Goal: Check status

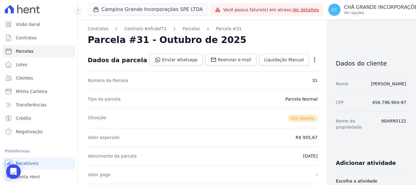
scroll to position [213, 0]
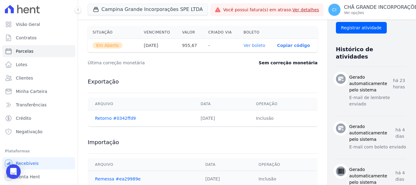
select select
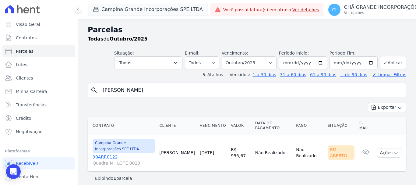
click at [152, 91] on input "[PERSON_NAME]" at bounding box center [251, 90] width 304 height 12
click at [152, 90] on input "[PERSON_NAME]" at bounding box center [251, 90] width 304 height 12
type input "joseane"
drag, startPoint x: 119, startPoint y: 91, endPoint x: 97, endPoint y: 90, distance: 21.7
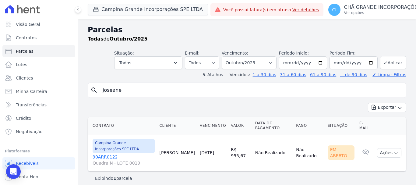
click at [97, 90] on div "search joseane" at bounding box center [247, 90] width 318 height 15
type input "[PERSON_NAME]"
select select
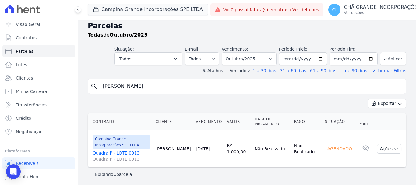
scroll to position [5, 0]
